Goal: Transaction & Acquisition: Register for event/course

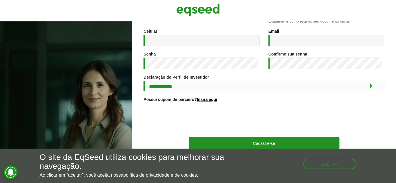
scroll to position [111, 0]
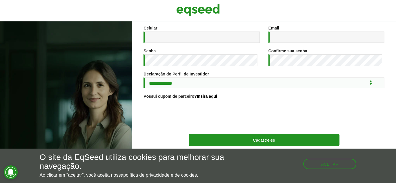
click at [318, 158] on div "Aceitar" at bounding box center [329, 161] width 53 height 16
click at [319, 166] on button "Aceitar" at bounding box center [330, 163] width 52 height 9
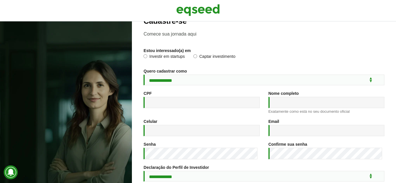
scroll to position [0, 0]
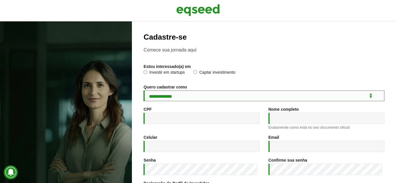
click at [191, 98] on select "**********" at bounding box center [263, 96] width 241 height 11
select select "***"
click at [143, 91] on select "**********" at bounding box center [263, 96] width 241 height 11
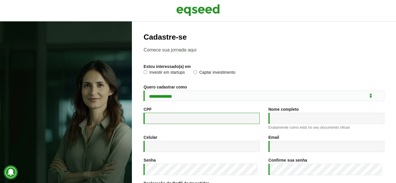
click at [184, 115] on input "CPF *" at bounding box center [201, 118] width 116 height 11
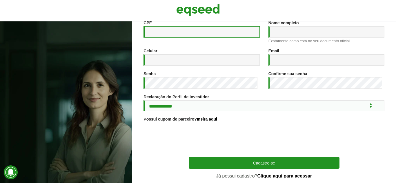
scroll to position [111, 0]
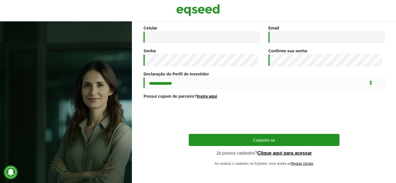
click at [125, 114] on div at bounding box center [66, 102] width 132 height 162
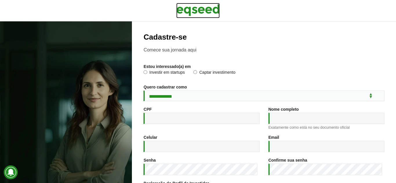
click at [196, 5] on img at bounding box center [197, 10] width 43 height 14
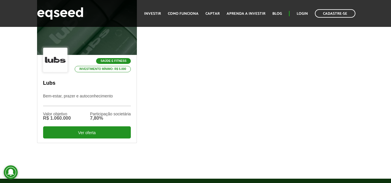
scroll to position [212, 0]
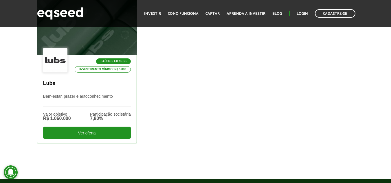
click at [106, 45] on div at bounding box center [87, 25] width 120 height 71
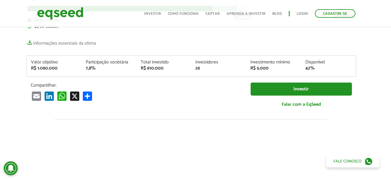
scroll to position [71, 4]
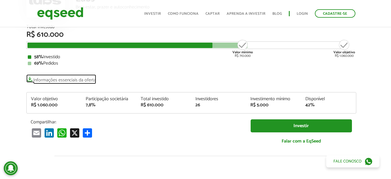
click at [92, 80] on link "Informações essenciais da oferta" at bounding box center [61, 78] width 70 height 8
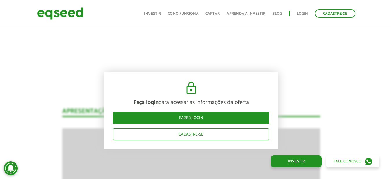
click at [53, 17] on img at bounding box center [60, 13] width 46 height 15
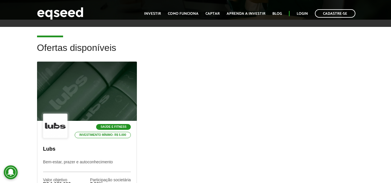
scroll to position [146, 0]
